Goal: Task Accomplishment & Management: Use online tool/utility

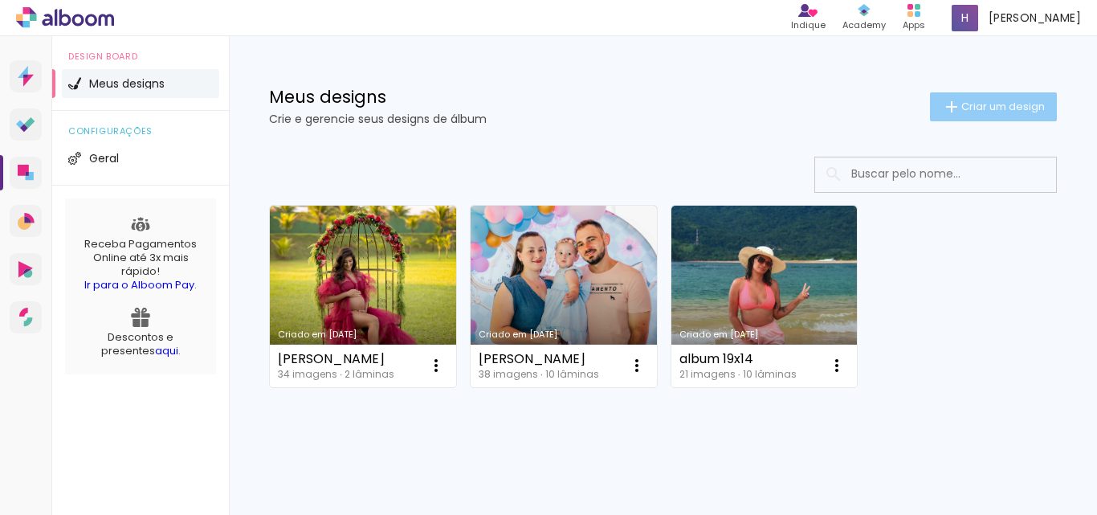
click at [964, 112] on span "Criar um design" at bounding box center [1003, 106] width 84 height 10
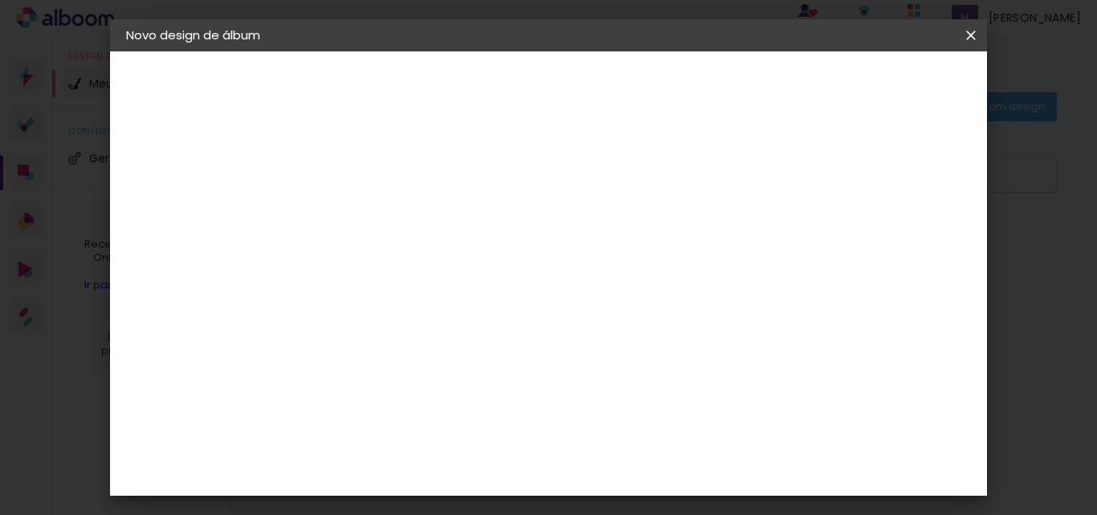
click at [389, 205] on input at bounding box center [389, 215] width 0 height 25
type input "[PERSON_NAME]"
type paper-input "[PERSON_NAME]"
click at [0, 0] on slot "Avançar" at bounding box center [0, 0] width 0 height 0
click at [689, 255] on paper-item "Tamanho Livre" at bounding box center [612, 243] width 154 height 35
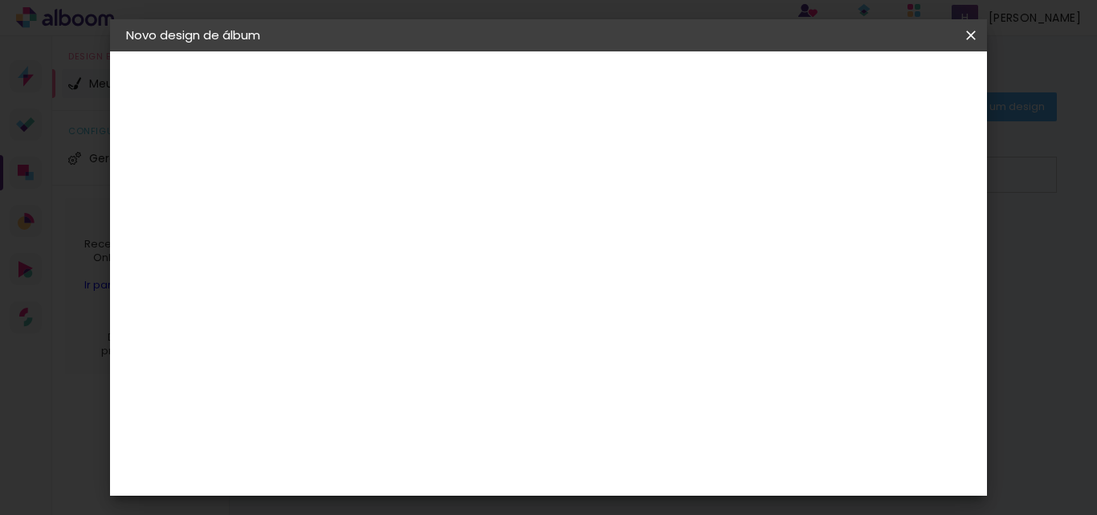
click at [713, 64] on header "Fornecedor Escolha um fornecedor ou avance com o tamanho livre. Voltar Avançar" at bounding box center [516, 99] width 394 height 96
click at [0, 0] on slot "Avançar" at bounding box center [0, 0] width 0 height 0
drag, startPoint x: 358, startPoint y: 418, endPoint x: 328, endPoint y: 417, distance: 29.7
click at [328, 417] on input "30" at bounding box center [338, 414] width 42 height 24
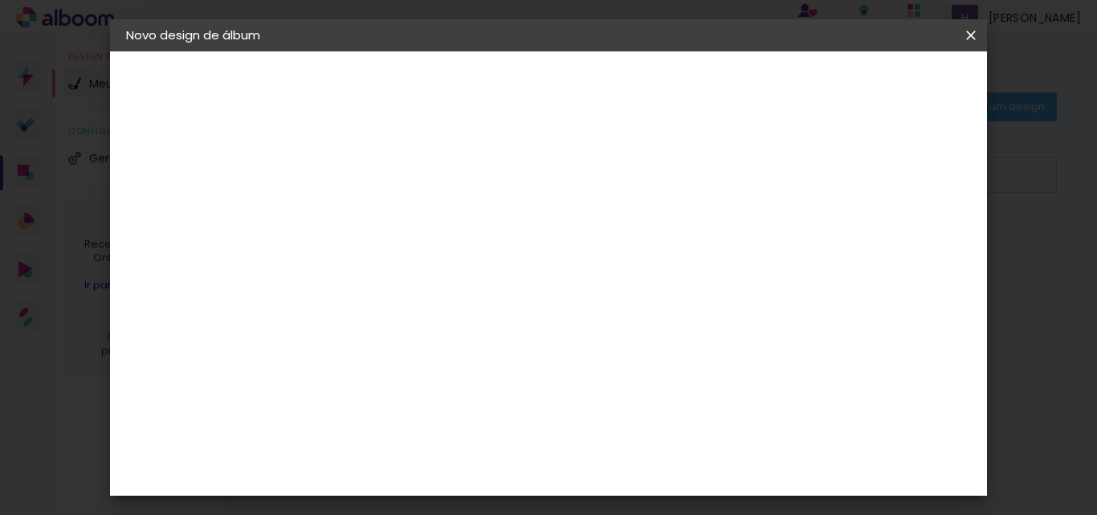
type input "19,2"
type paper-input "19,2"
drag, startPoint x: 657, startPoint y: 353, endPoint x: 631, endPoint y: 354, distance: 25.7
click at [631, 354] on input "60" at bounding box center [637, 351] width 42 height 24
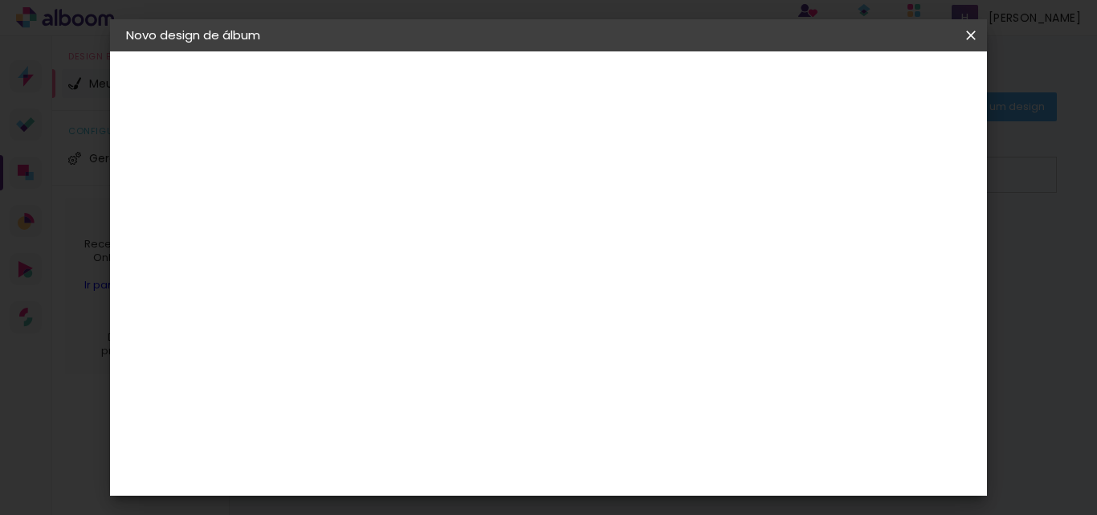
type input "52"
type paper-input "52"
type input "4"
type paper-input "4"
click at [897, 255] on input "4" at bounding box center [891, 242] width 29 height 24
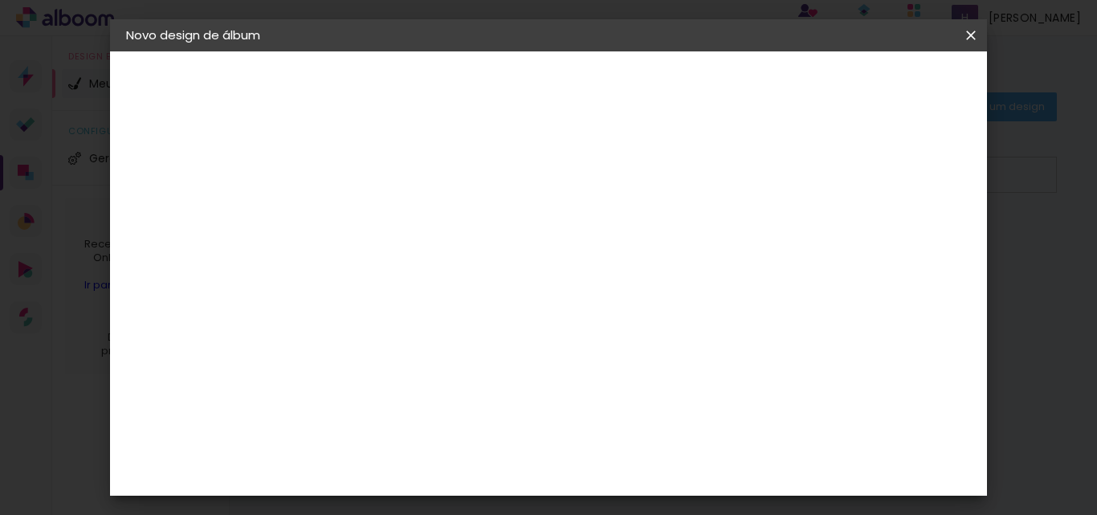
click at [897, 138] on div "26 cm cm cm mm A maioria das encadernadoras sugere 5mm de sangria." at bounding box center [615, 74] width 592 height 128
type input "3"
type paper-input "3"
click at [901, 250] on input "3" at bounding box center [893, 242] width 29 height 24
type input "2"
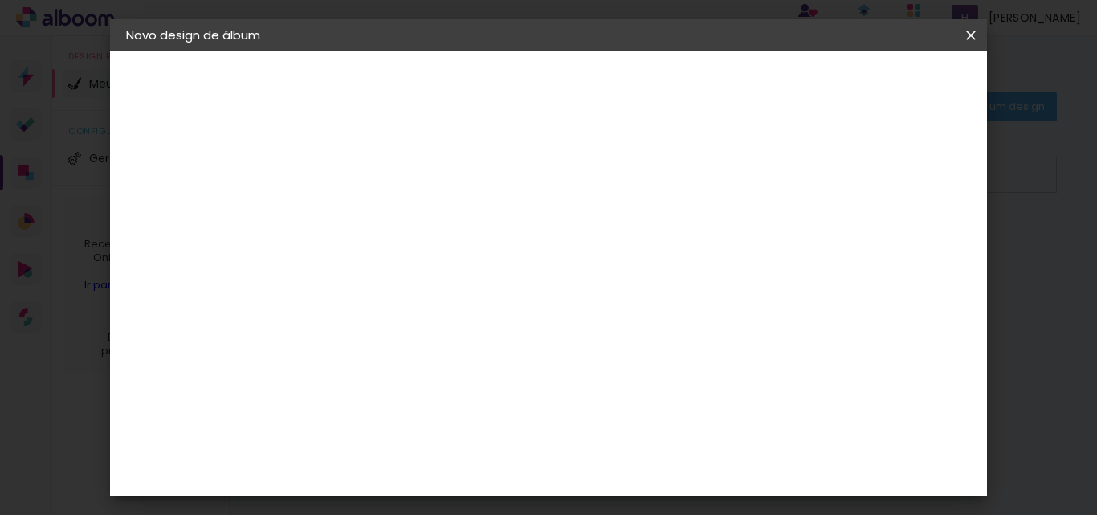
type paper-input "2"
click at [901, 250] on input "2" at bounding box center [893, 242] width 29 height 24
type input "1"
type paper-input "1"
click at [901, 250] on input "1" at bounding box center [895, 242] width 29 height 24
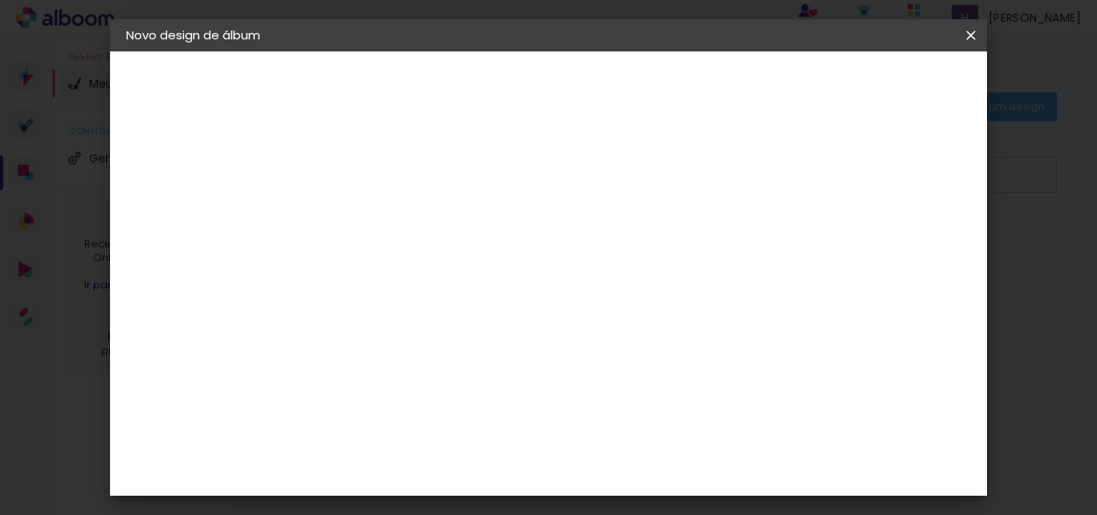
type input "0"
click at [901, 250] on input "0" at bounding box center [897, 242] width 29 height 24
type input "1"
type paper-input "1"
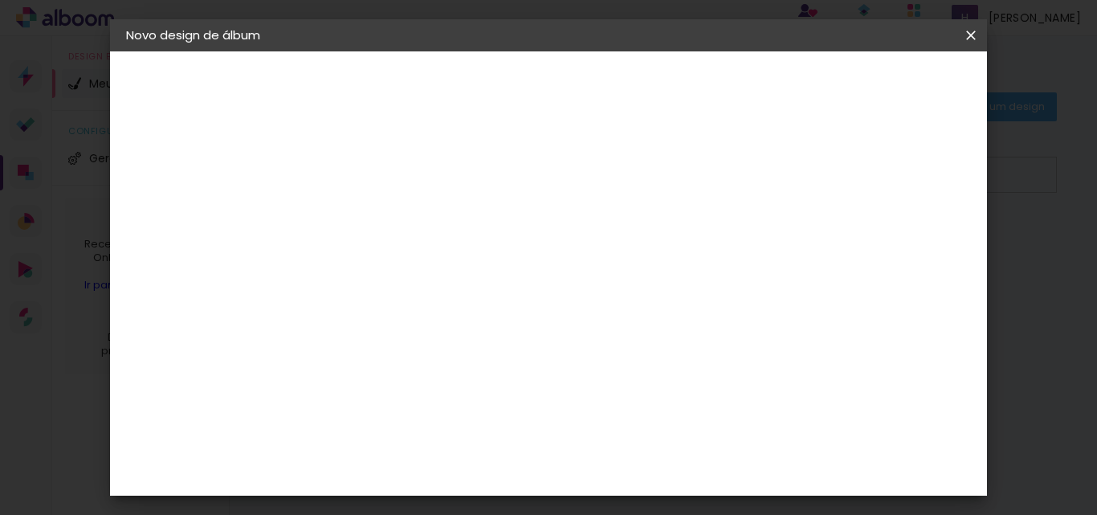
click at [398, 188] on input "1" at bounding box center [377, 184] width 55 height 20
click at [871, 85] on span "Iniciar design" at bounding box center [833, 85] width 73 height 11
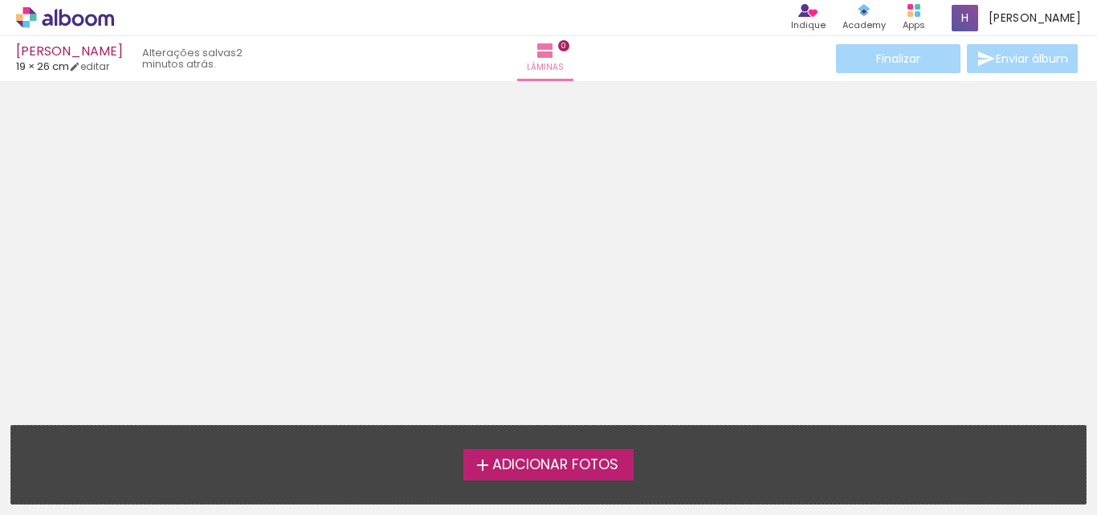
click at [92, 17] on icon at bounding box center [65, 17] width 98 height 21
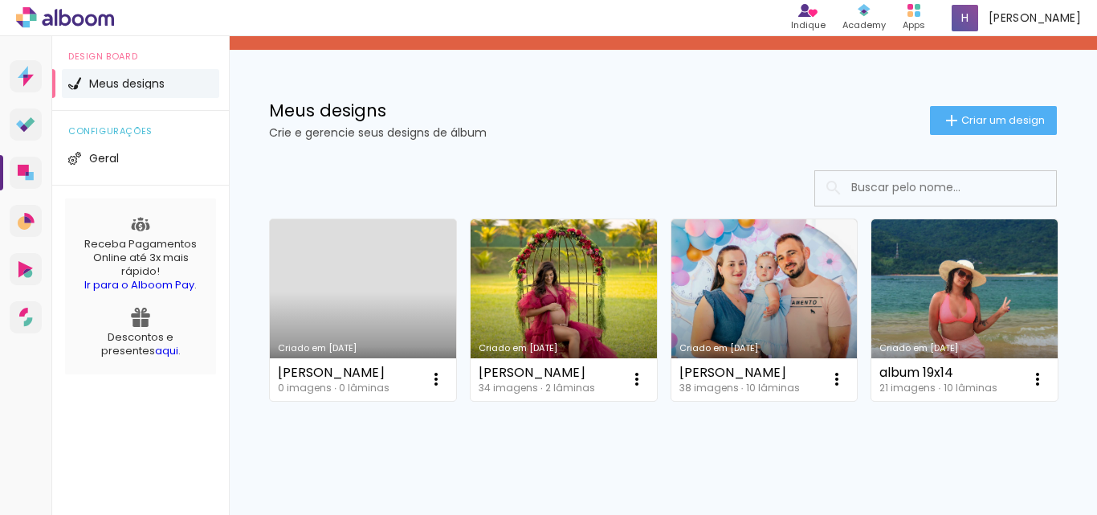
scroll to position [161, 0]
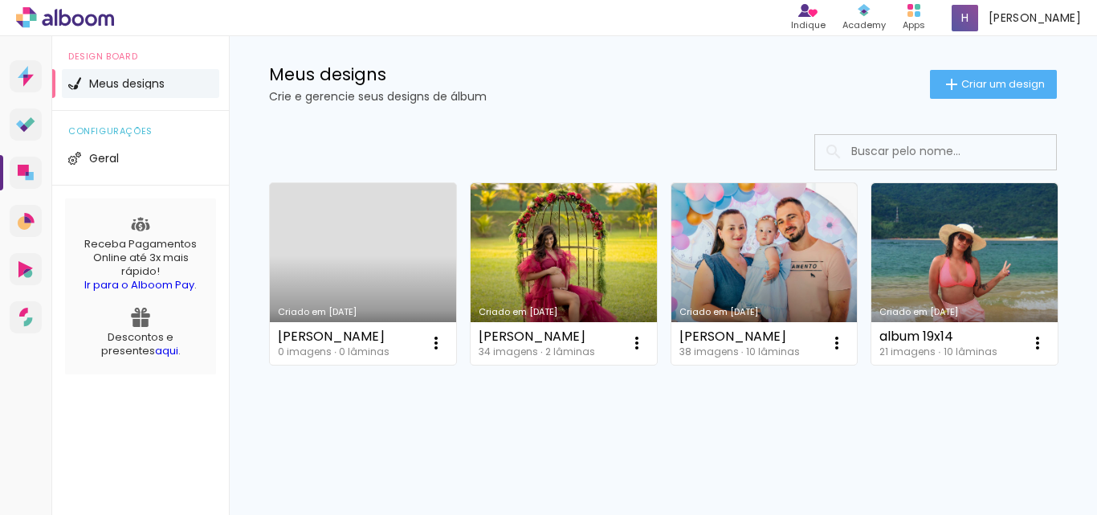
click at [410, 235] on link "Criado em [DATE]" at bounding box center [363, 274] width 186 height 182
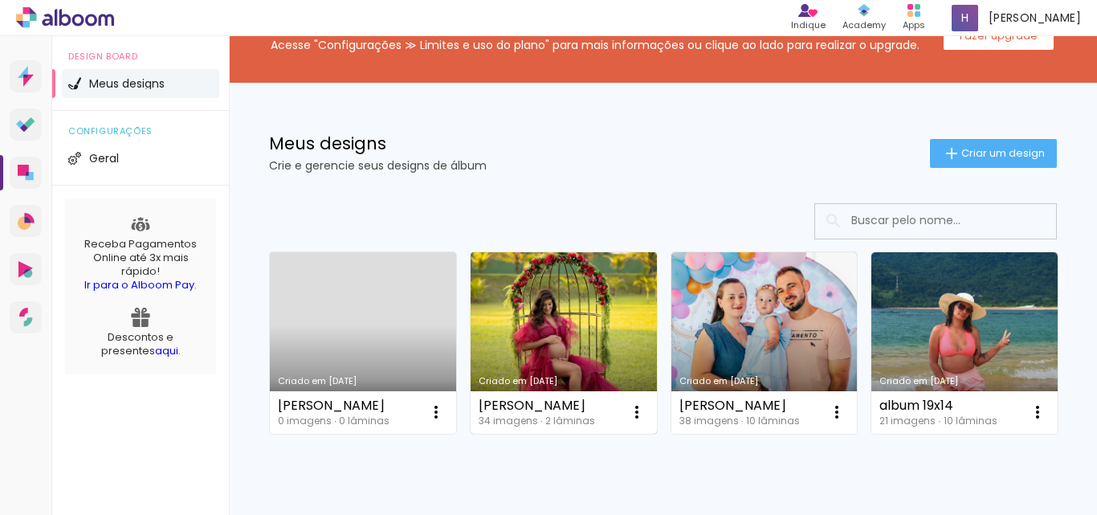
scroll to position [80, 0]
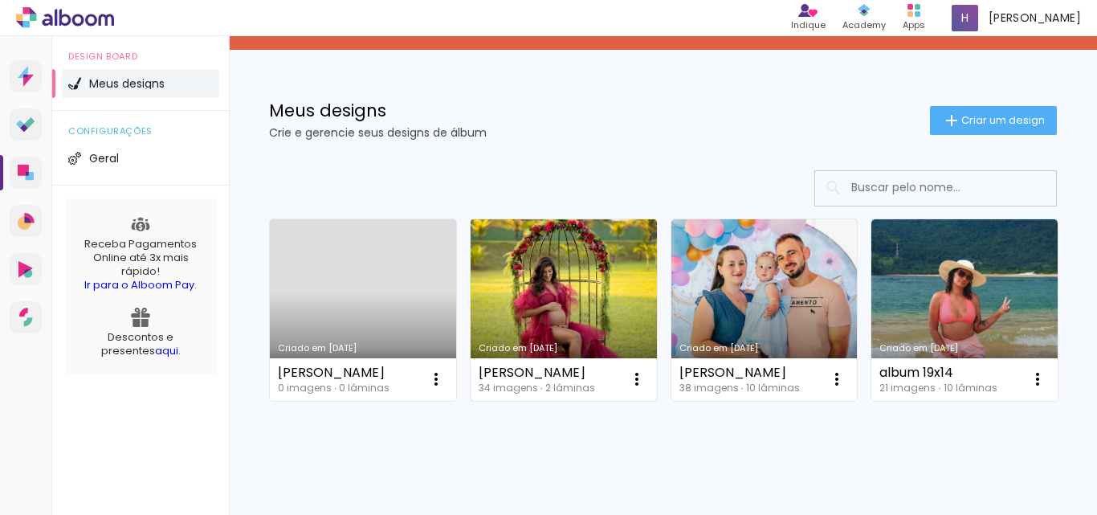
click at [588, 305] on link "Criado em [DATE]" at bounding box center [564, 310] width 186 height 182
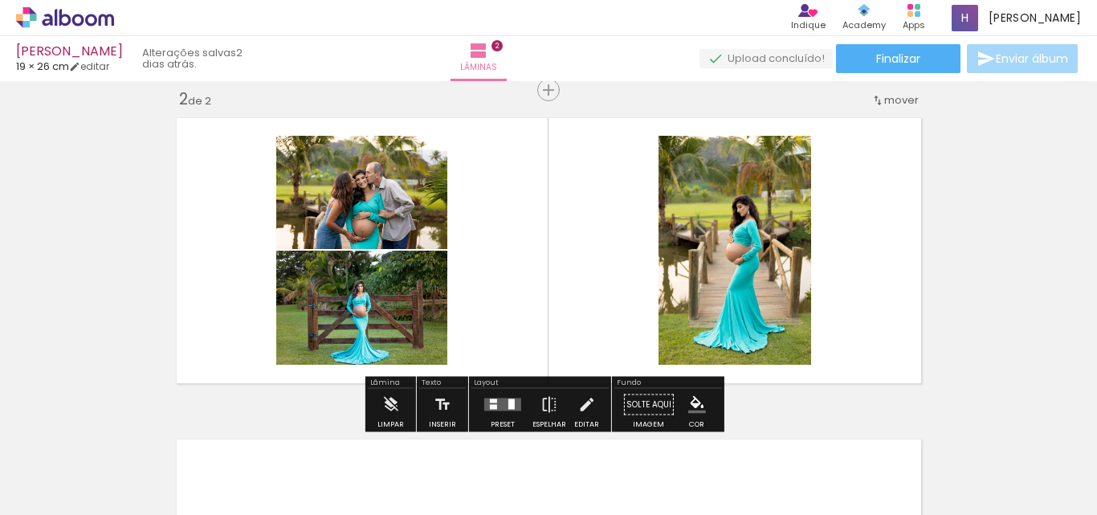
scroll to position [372, 0]
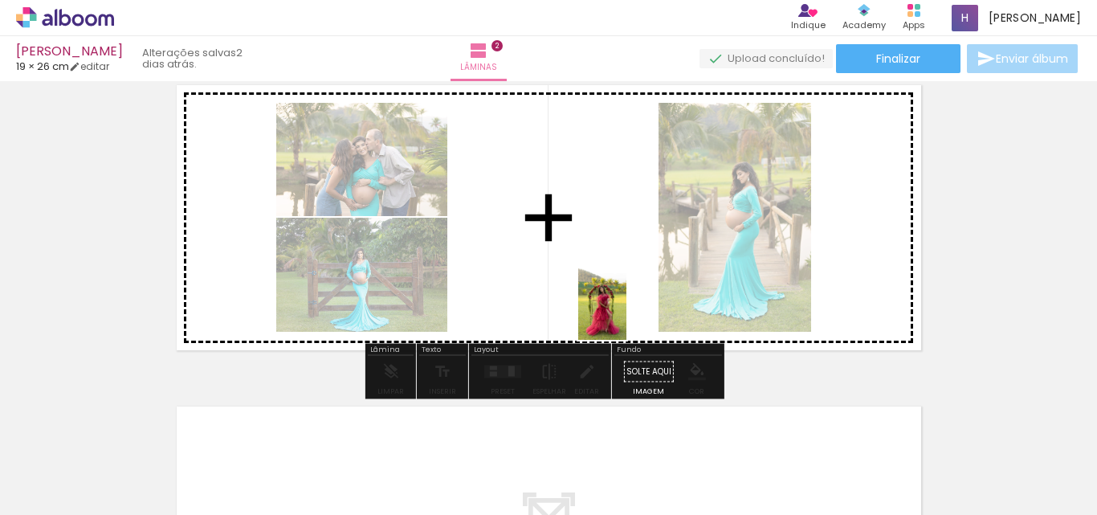
drag, startPoint x: 522, startPoint y: 487, endPoint x: 551, endPoint y: 449, distance: 47.5
click at [629, 307] on quentale-workspace at bounding box center [548, 257] width 1097 height 515
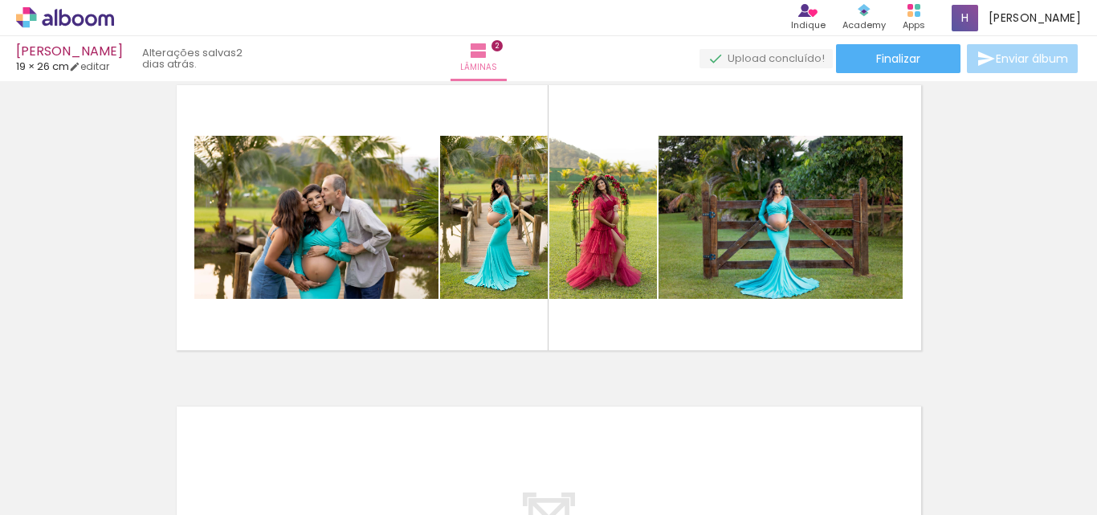
scroll to position [0, 278]
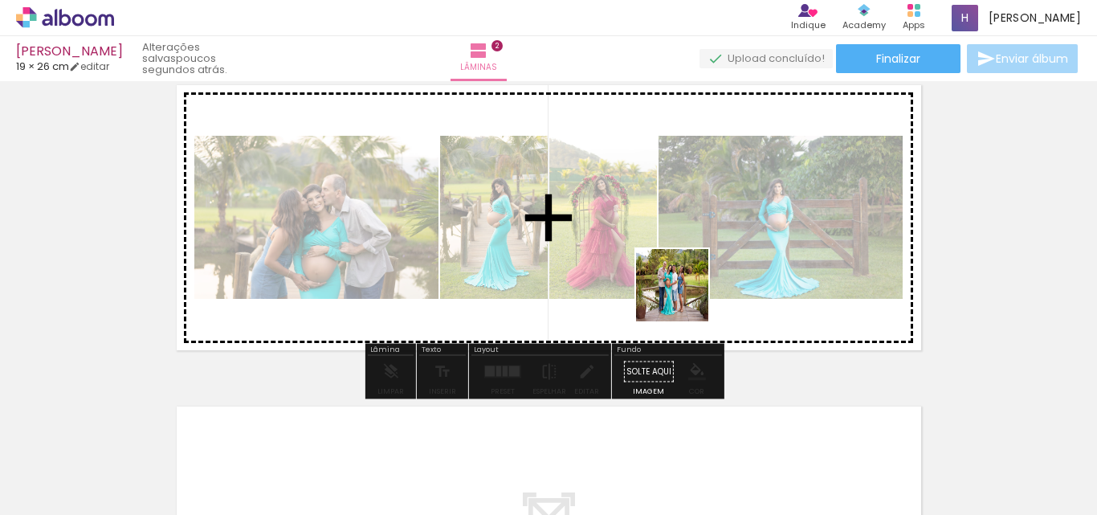
drag, startPoint x: 716, startPoint y: 480, endPoint x: 684, endPoint y: 285, distance: 197.8
click at [684, 285] on quentale-workspace at bounding box center [548, 257] width 1097 height 515
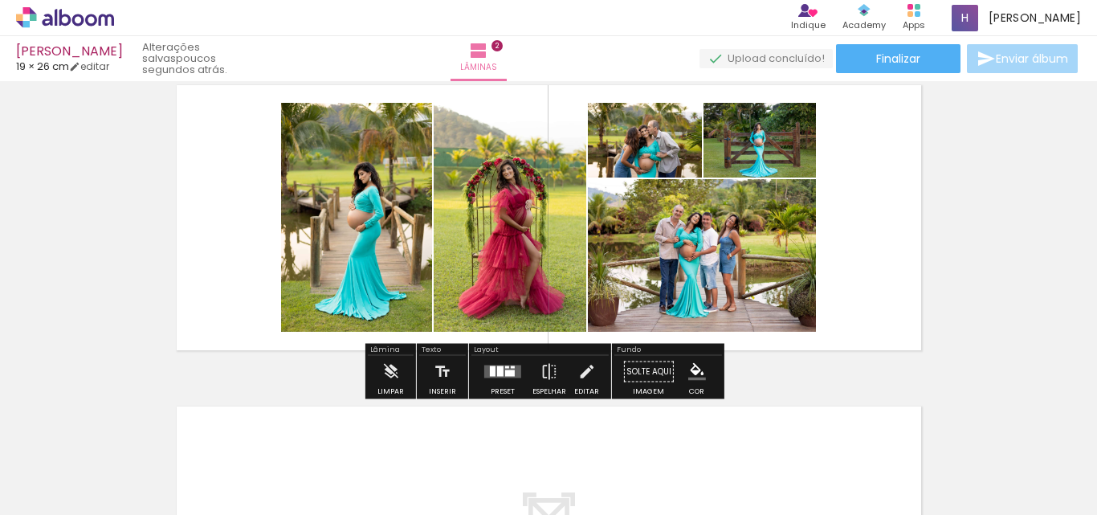
click at [505, 370] on div at bounding box center [510, 373] width 10 height 6
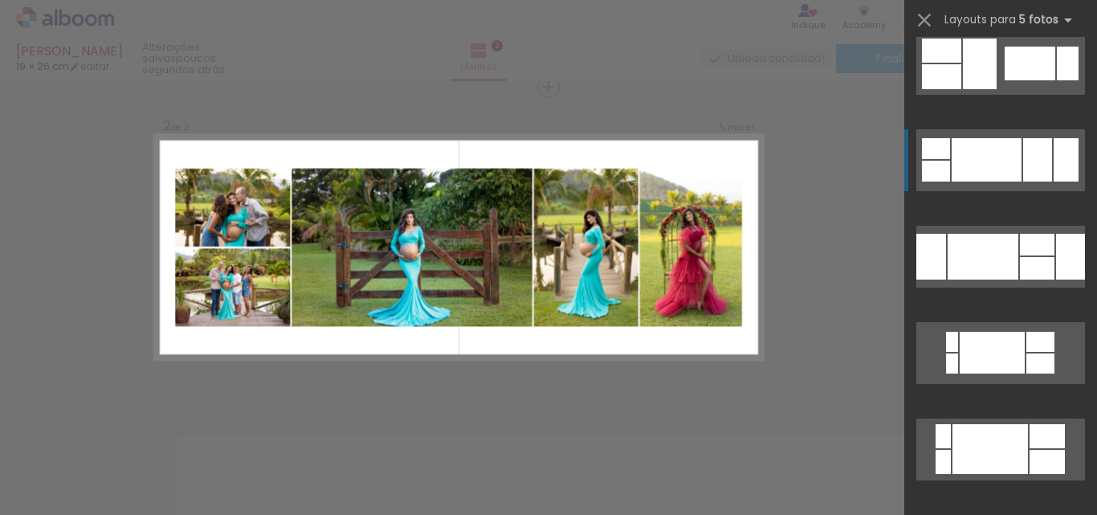
scroll to position [803, 0]
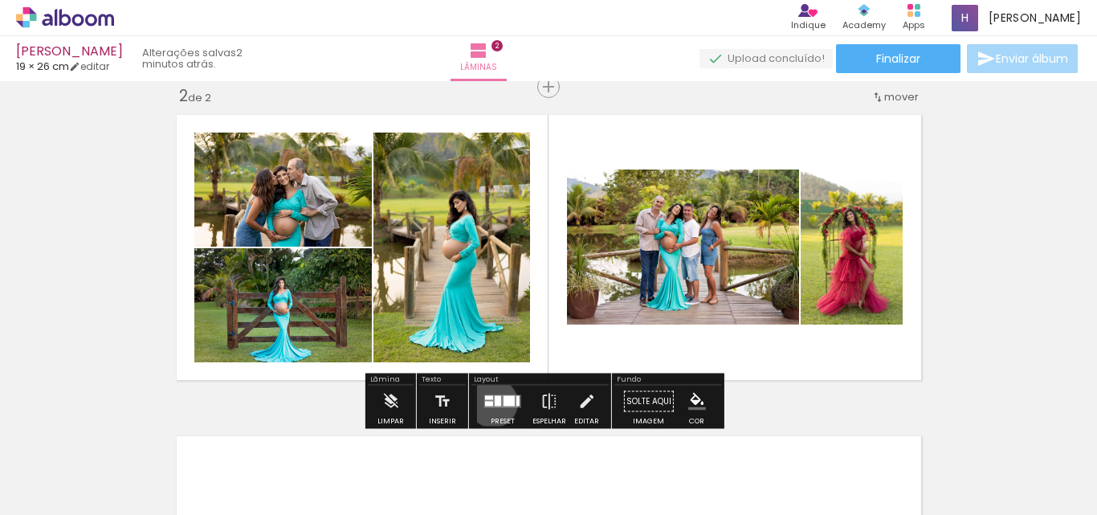
click at [489, 402] on div at bounding box center [489, 404] width 8 height 5
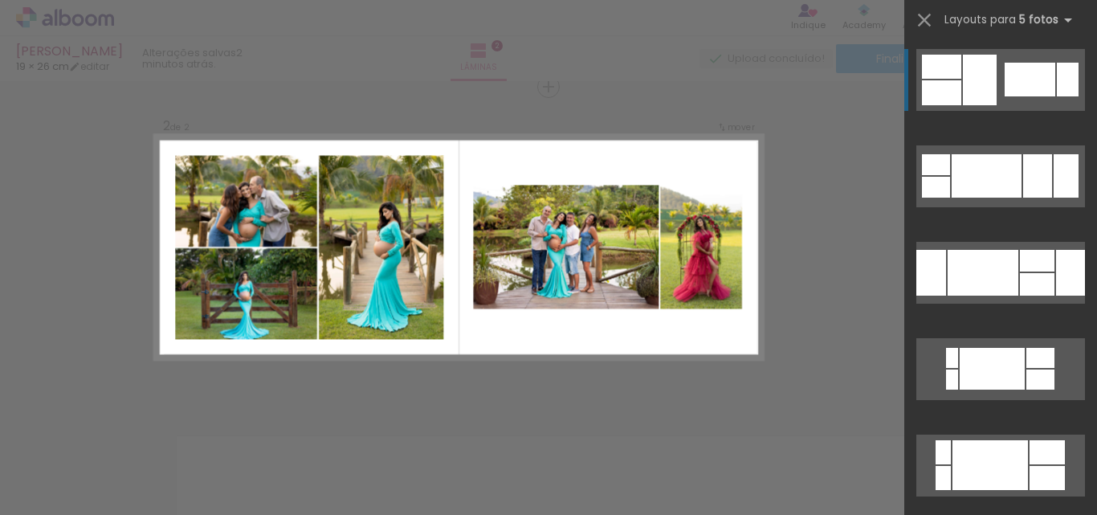
scroll to position [341, 0]
click at [386, 77] on div at bounding box center [548, 40] width 1097 height 81
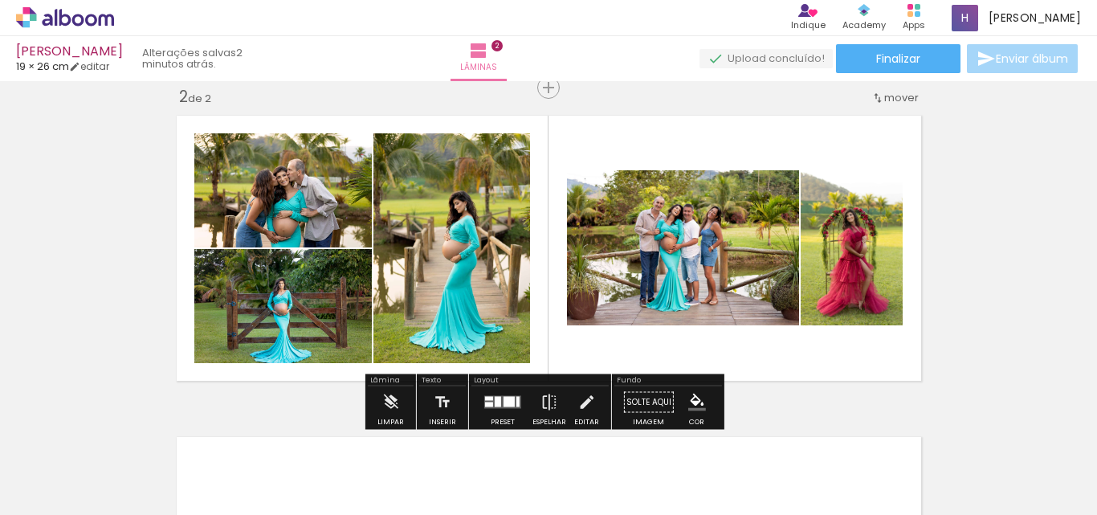
drag, startPoint x: 504, startPoint y: 379, endPoint x: 472, endPoint y: 377, distance: 32.2
click at [472, 377] on div "Layout" at bounding box center [539, 382] width 137 height 10
